Goal: Check status: Check status

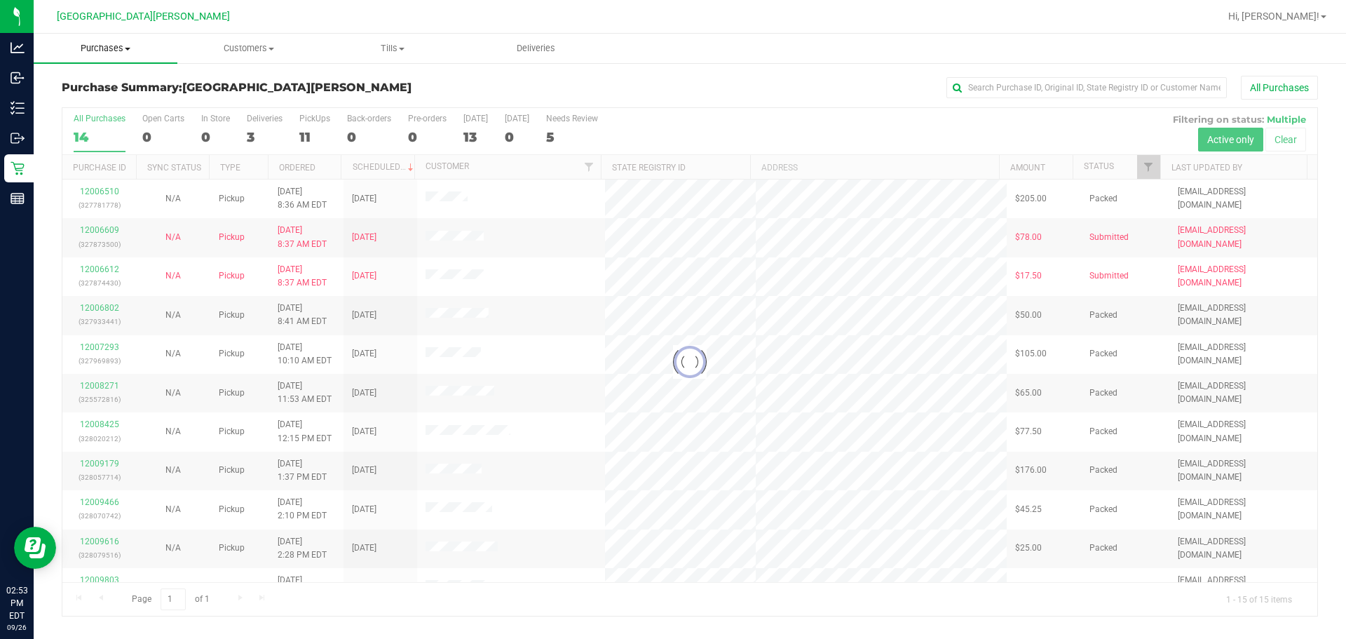
click at [111, 43] on span "Purchases" at bounding box center [106, 48] width 144 height 13
click at [86, 102] on span "Fulfillment" at bounding box center [77, 101] width 87 height 12
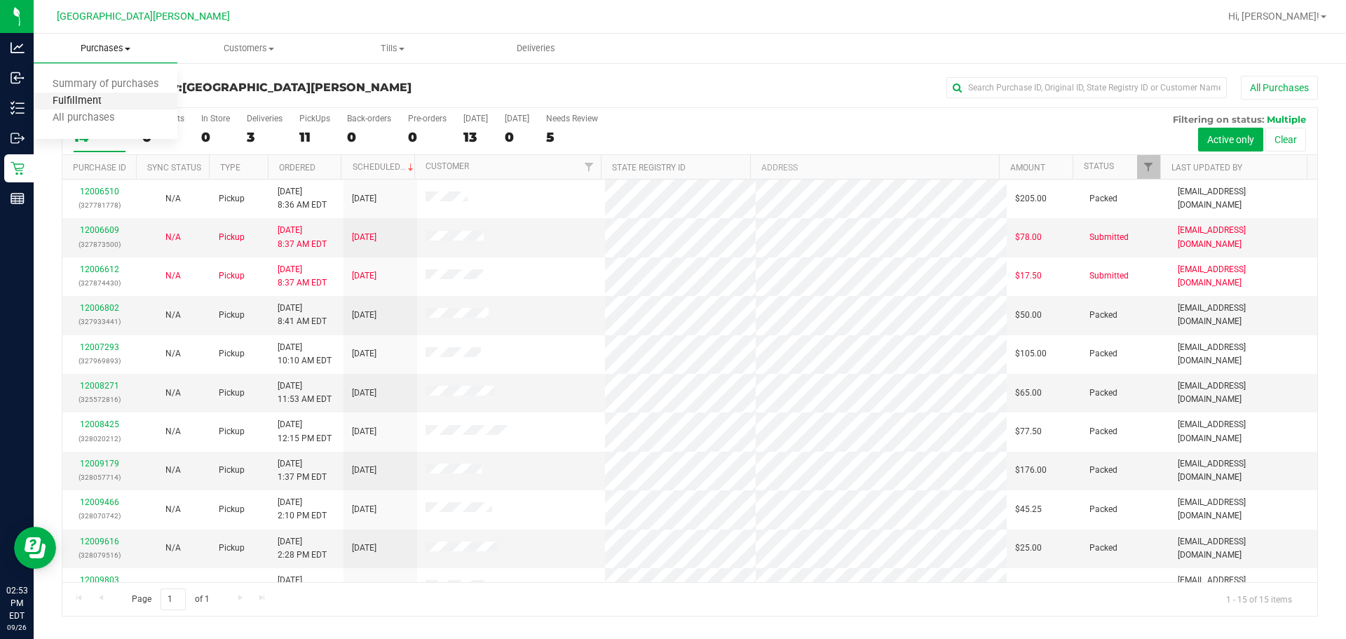
click at [86, 102] on span "Fulfillment" at bounding box center [77, 101] width 87 height 12
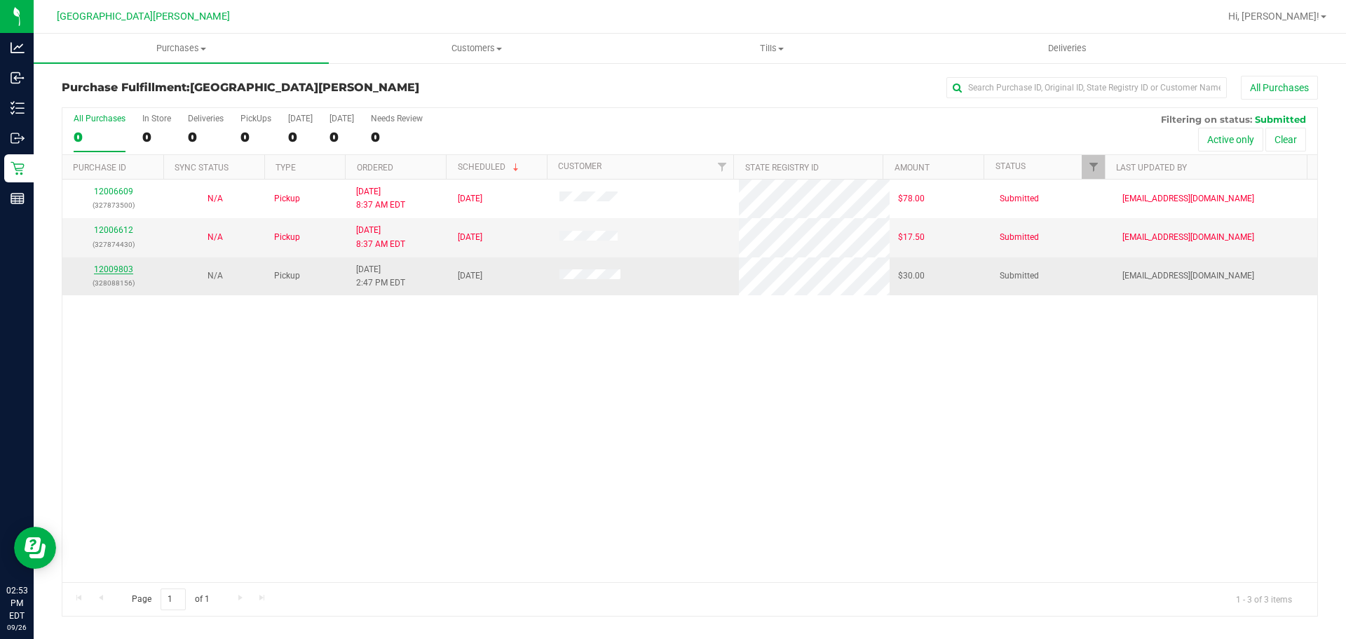
click at [118, 271] on link "12009803" at bounding box center [113, 269] width 39 height 10
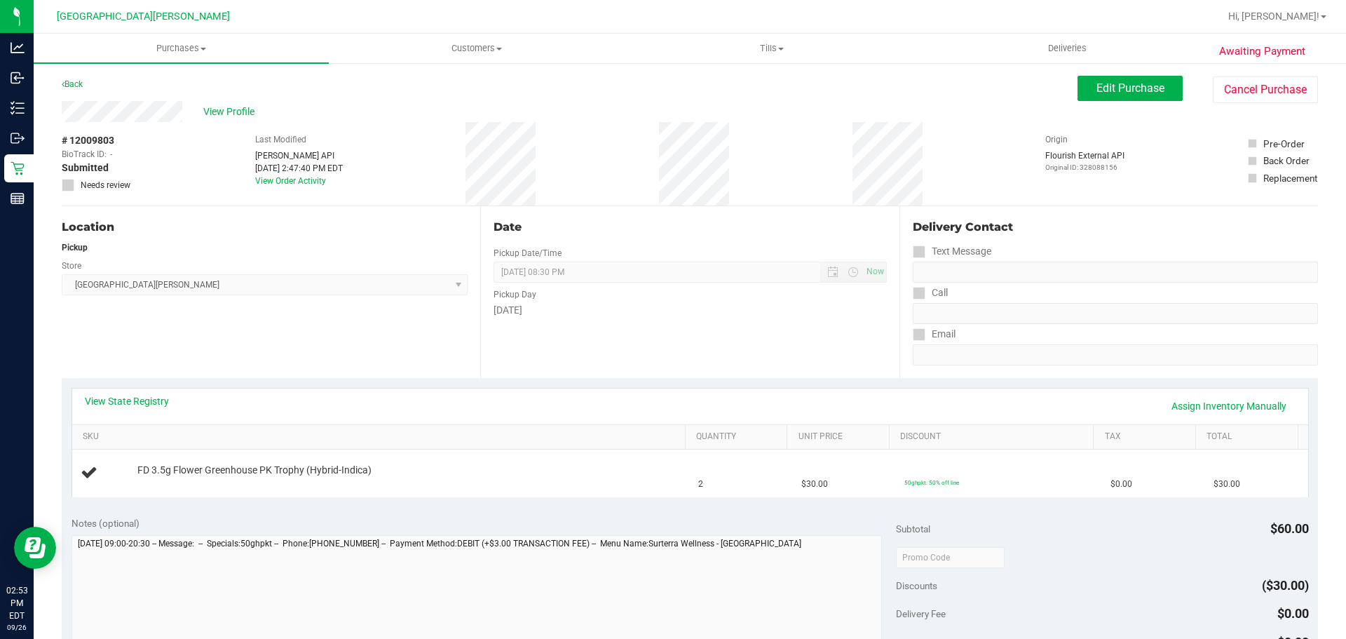
click at [536, 393] on div "View State Registry Assign Inventory Manually" at bounding box center [690, 406] width 1236 height 36
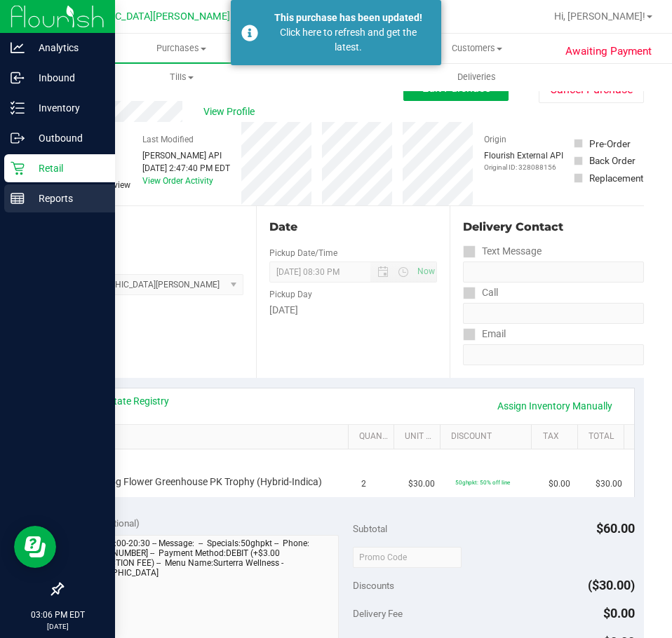
click at [77, 191] on p "Reports" at bounding box center [67, 198] width 84 height 17
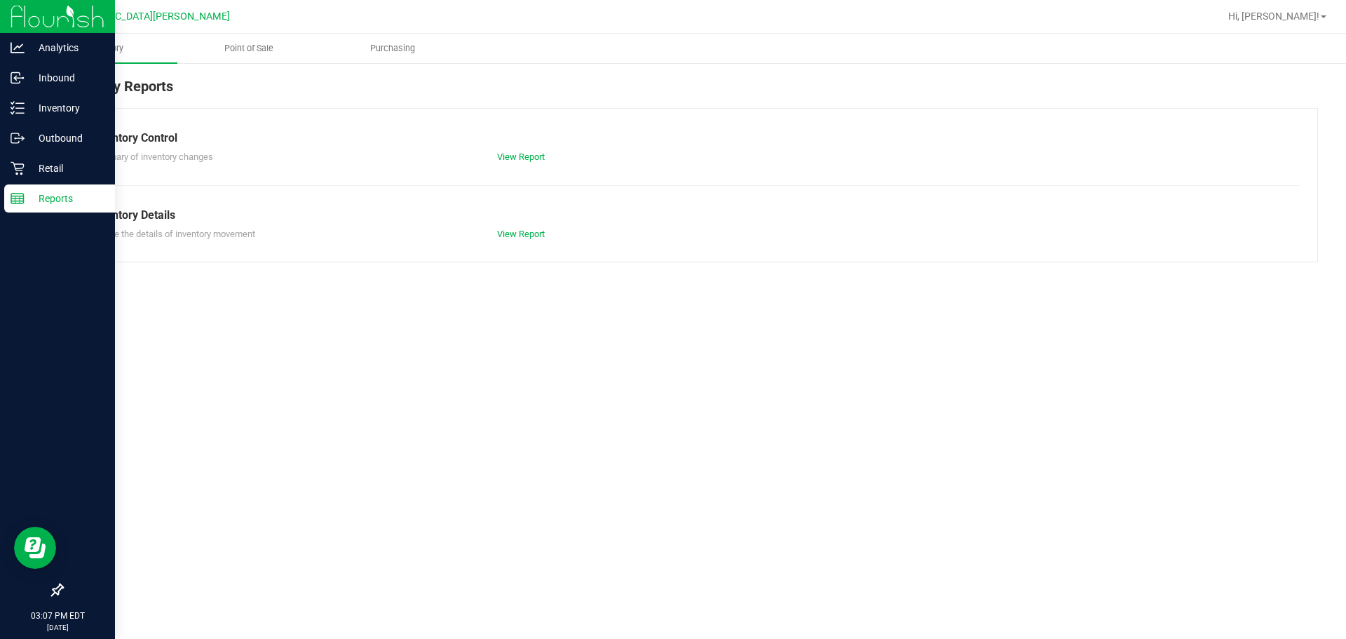
click at [36, 199] on p "Reports" at bounding box center [67, 198] width 84 height 17
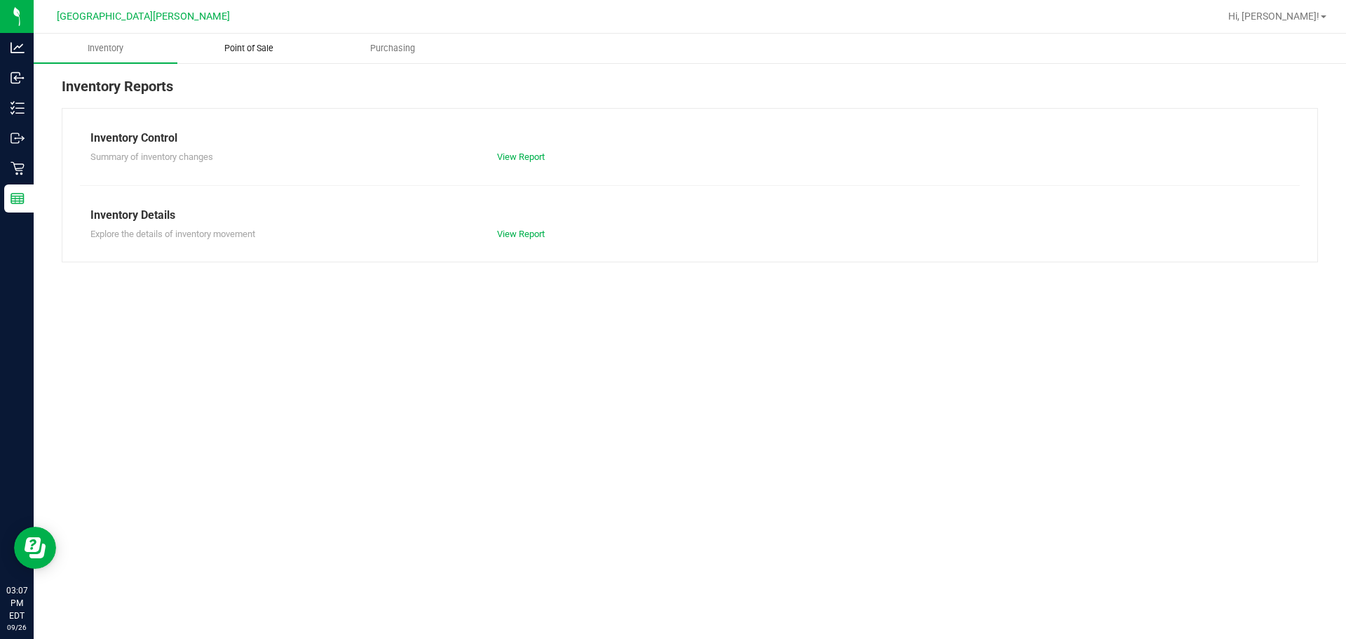
click at [229, 58] on uib-tab-heading "Point of Sale" at bounding box center [249, 48] width 142 height 28
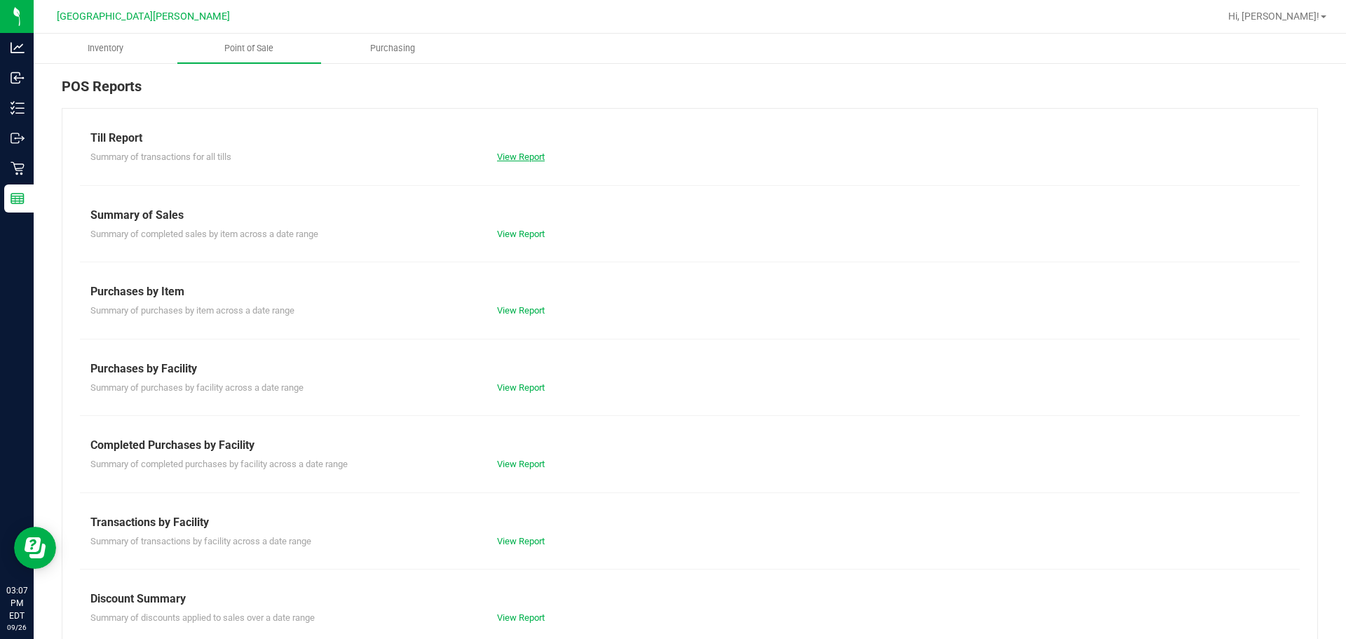
click at [522, 154] on link "View Report" at bounding box center [521, 156] width 48 height 11
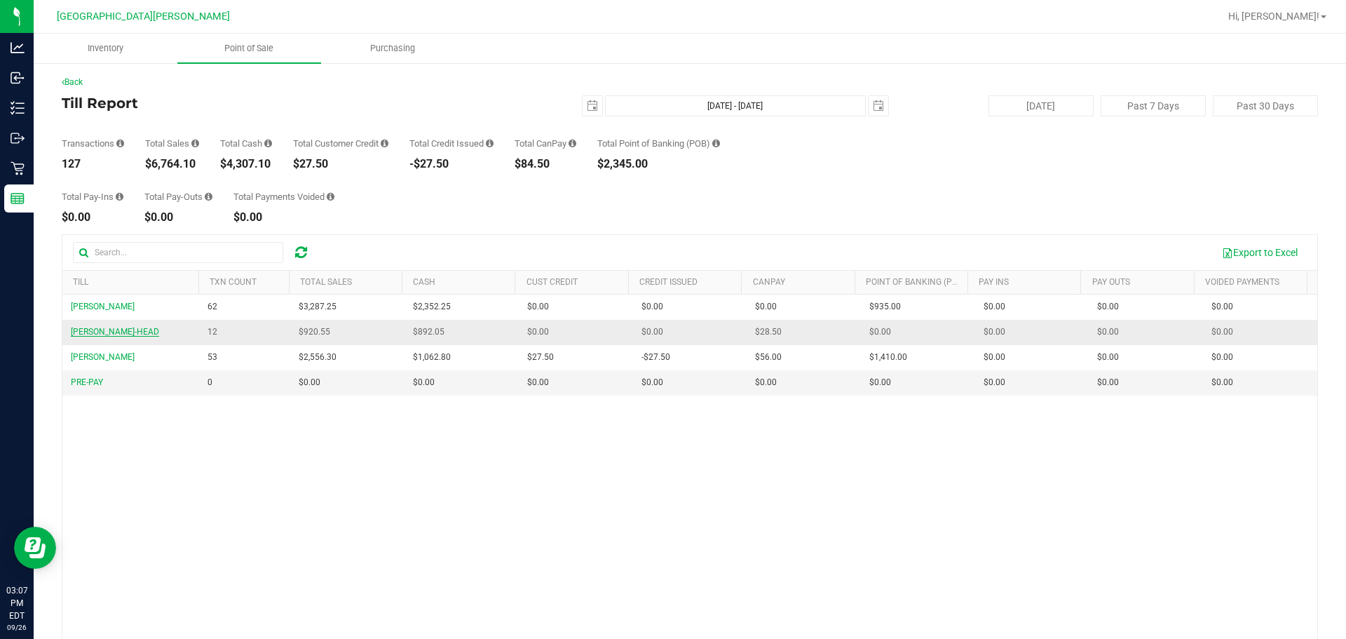
click at [111, 329] on span "[PERSON_NAME]-HEAD" at bounding box center [115, 332] width 88 height 10
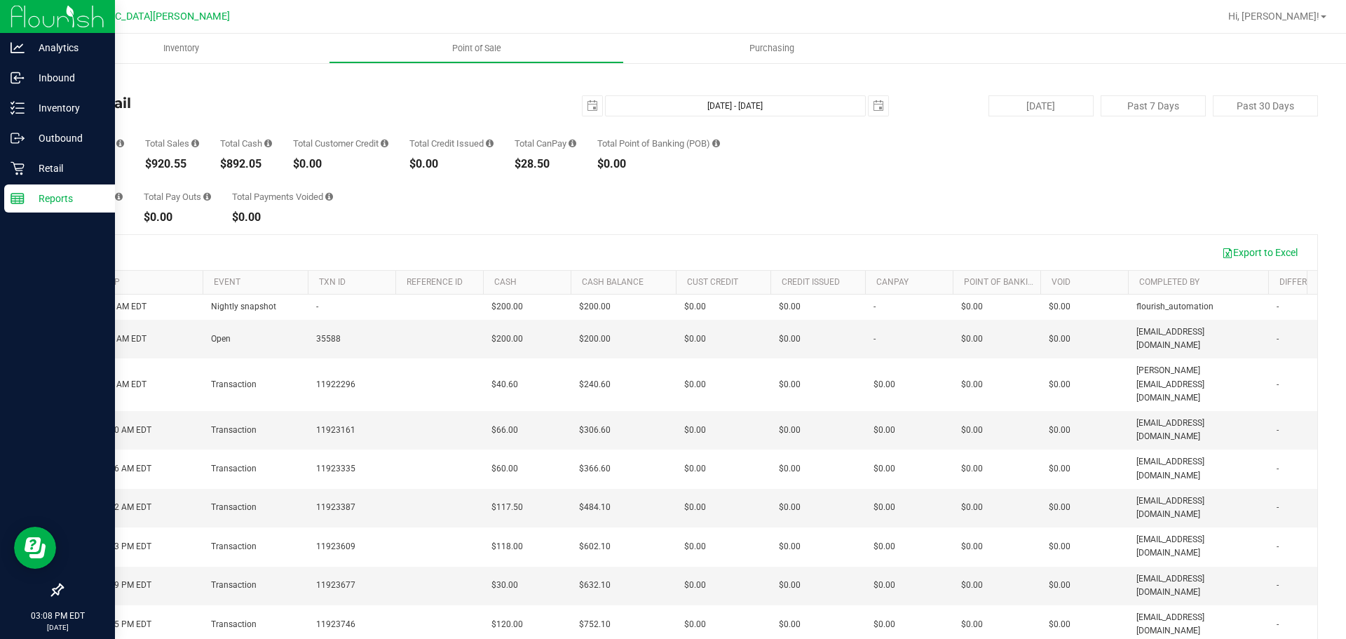
click at [48, 191] on p "Reports" at bounding box center [67, 198] width 84 height 17
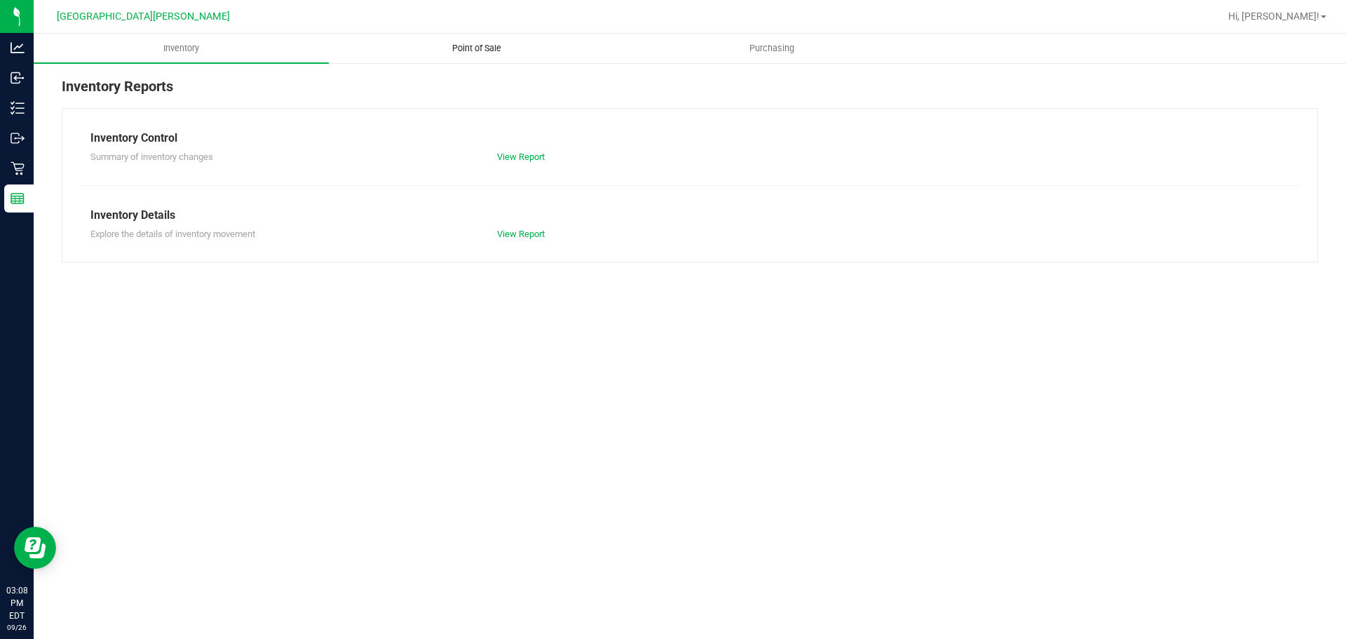
click at [495, 46] on span "Point of Sale" at bounding box center [476, 48] width 87 height 13
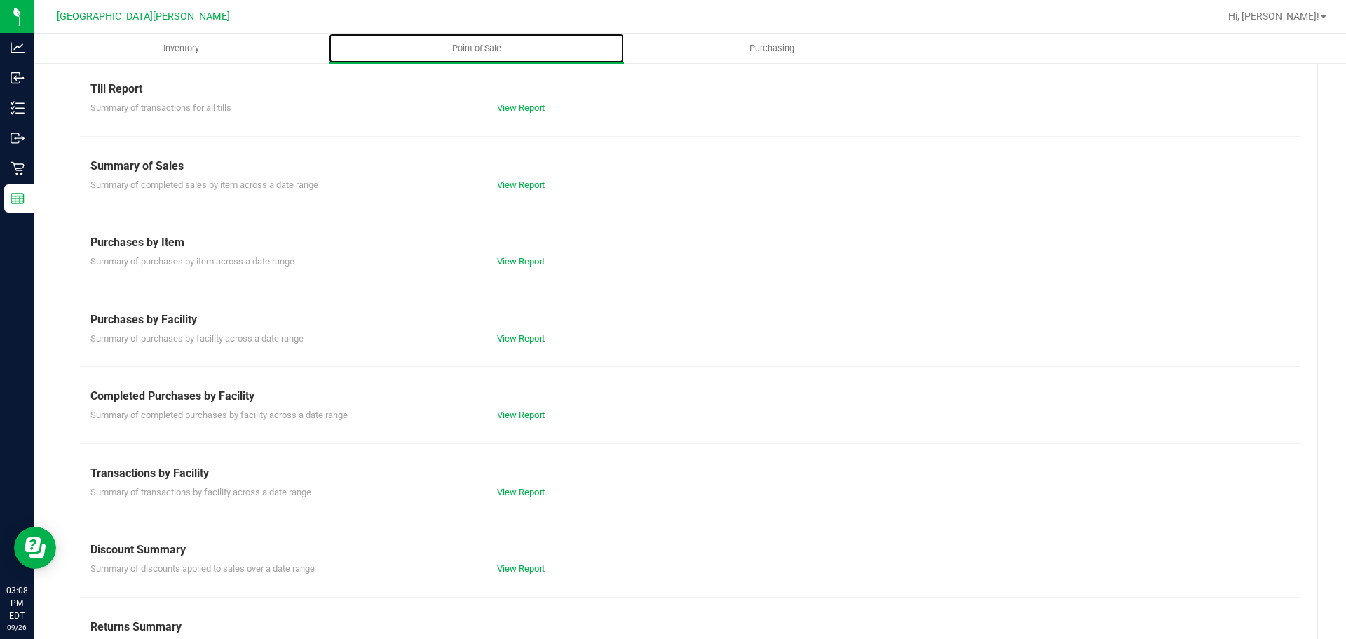
scroll to position [98, 0]
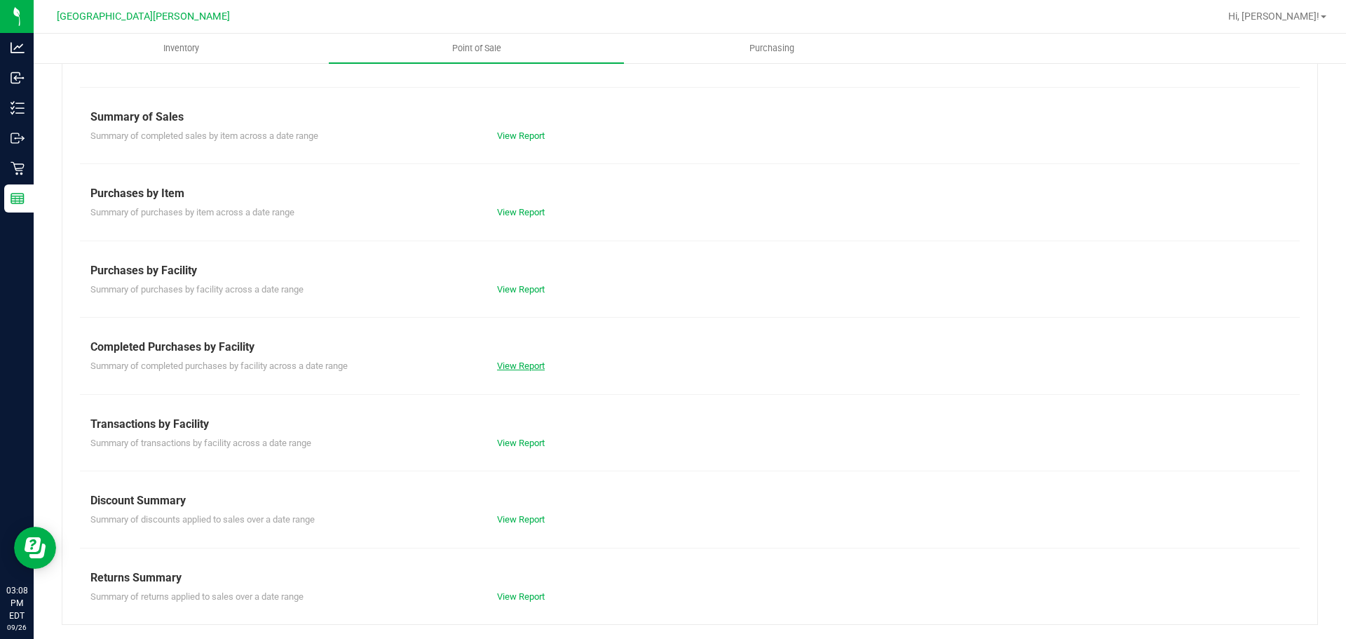
click at [520, 365] on link "View Report" at bounding box center [521, 365] width 48 height 11
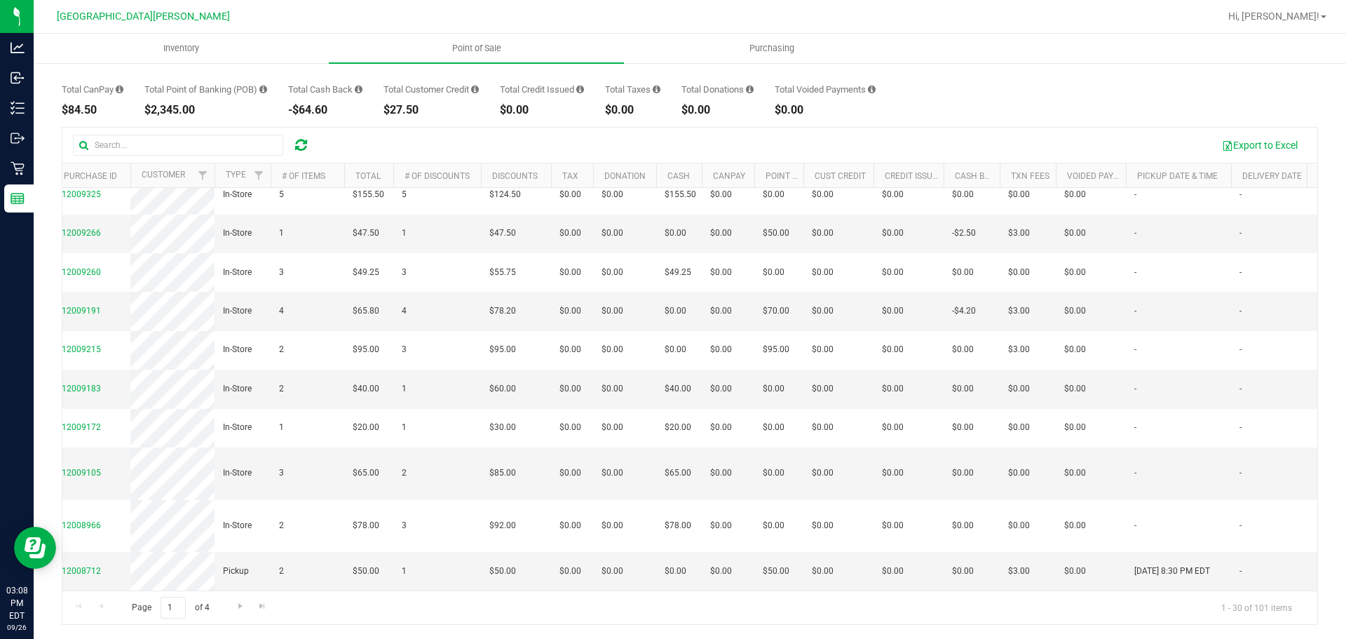
scroll to position [0, 16]
click at [259, 601] on span "Go to the last page" at bounding box center [262, 605] width 11 height 11
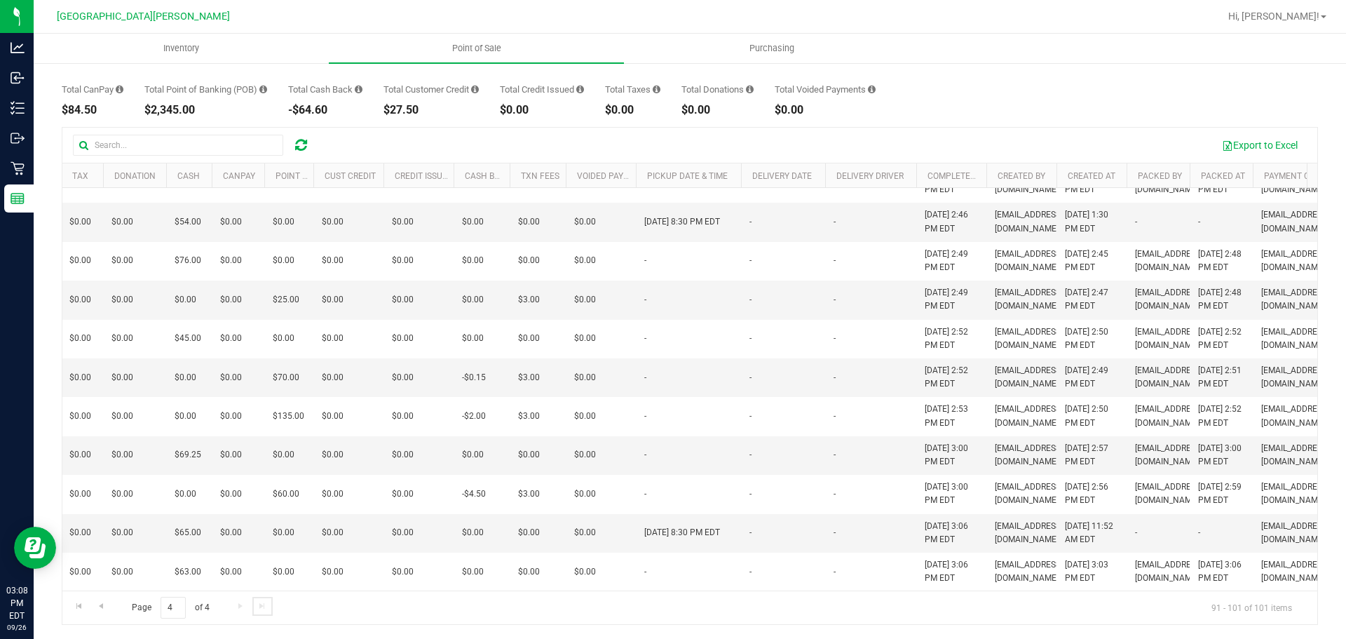
scroll to position [0, 0]
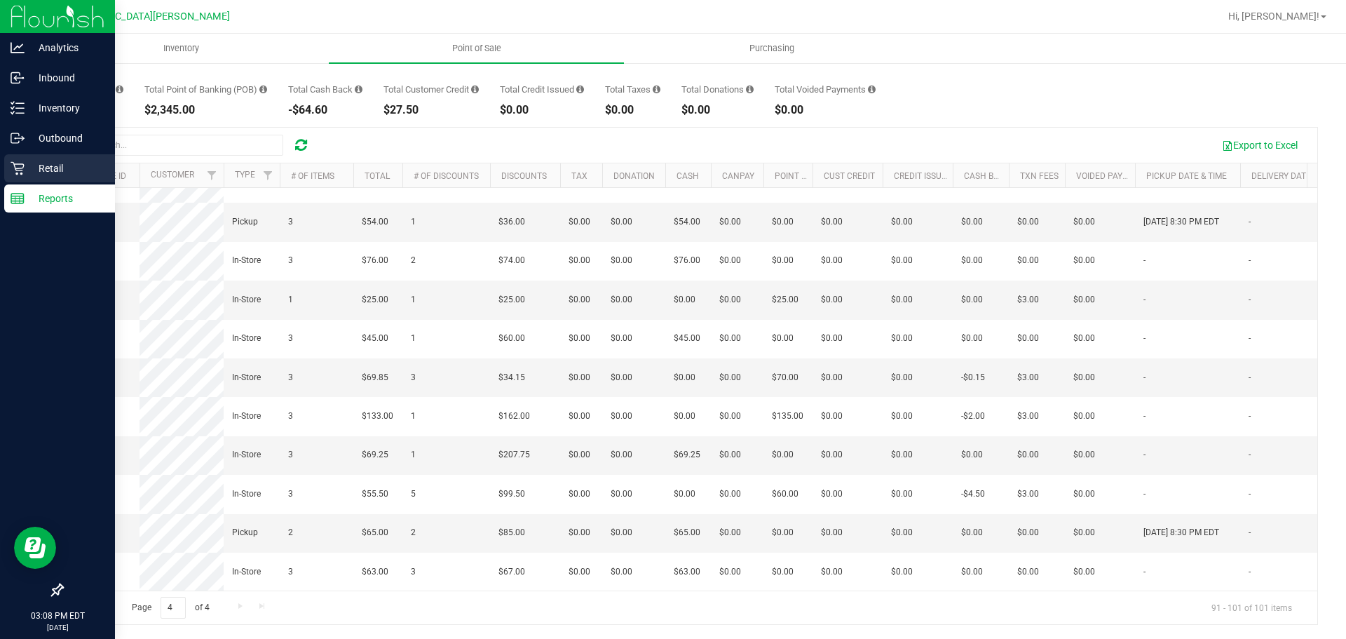
click at [36, 159] on div "Retail" at bounding box center [59, 168] width 111 height 28
